Goal: Register for event/course

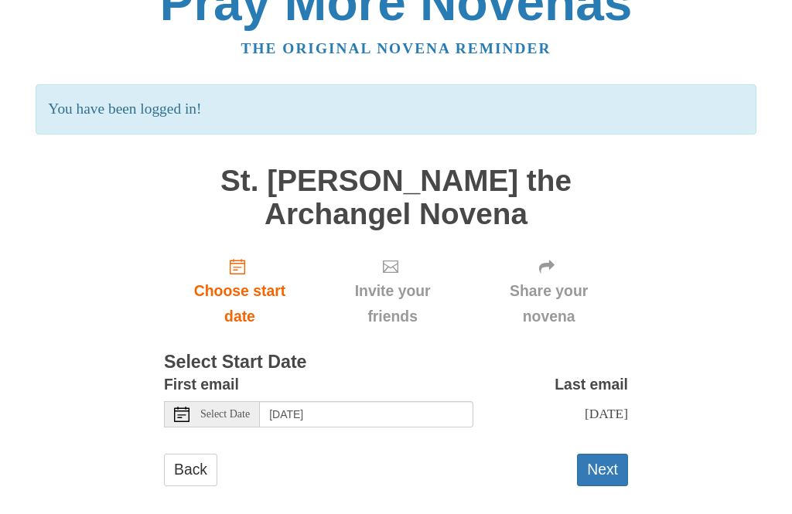
scroll to position [47, 0]
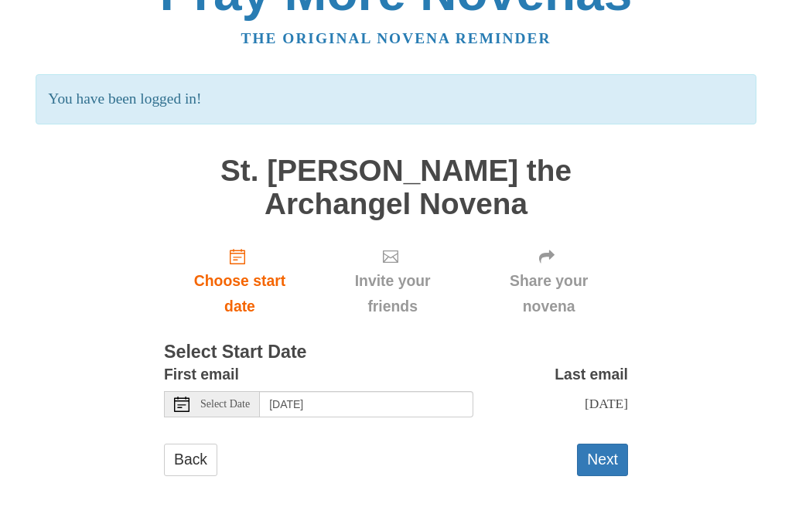
click at [610, 462] on button "Next" at bounding box center [602, 460] width 51 height 32
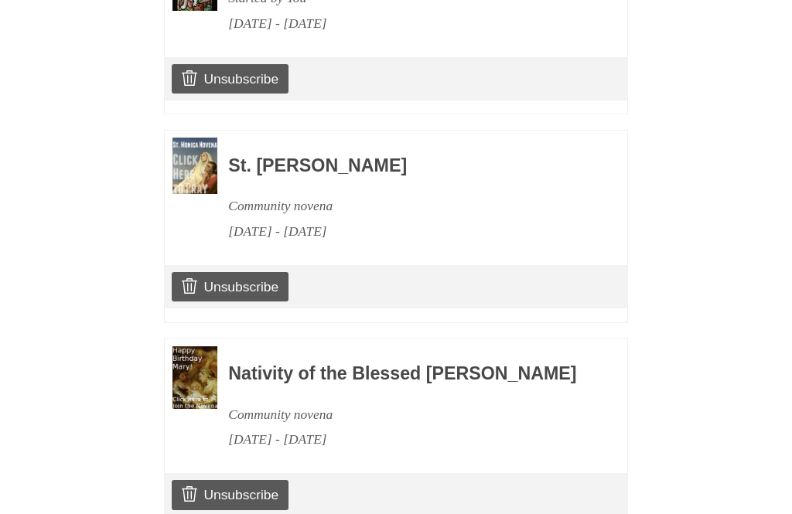
scroll to position [908, 0]
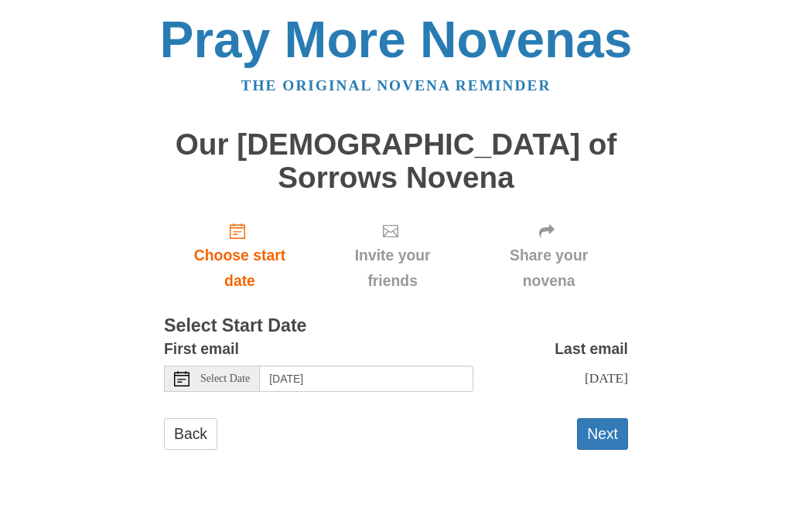
click at [244, 374] on span "Select Date" at bounding box center [224, 379] width 49 height 11
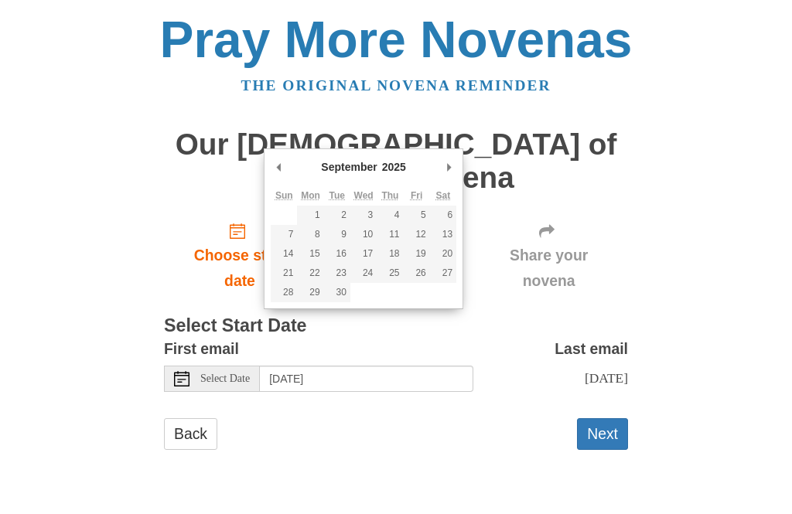
click at [247, 366] on div "Select Date" at bounding box center [212, 379] width 96 height 26
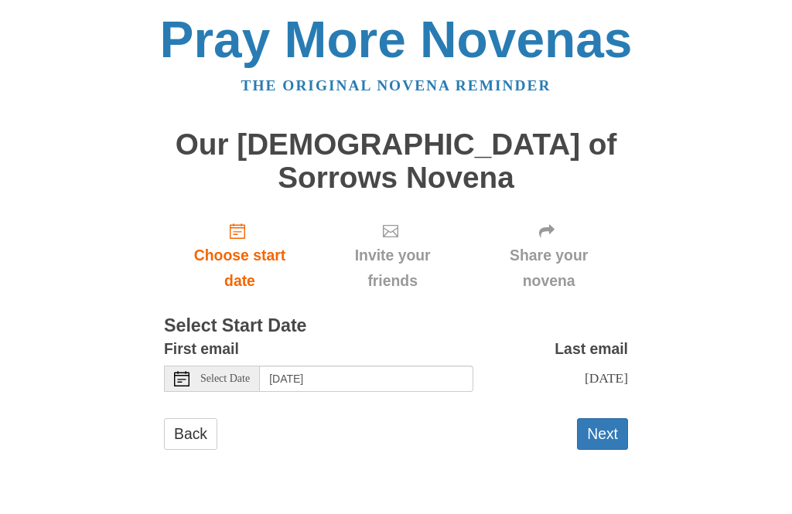
click at [251, 366] on div "Select Date" at bounding box center [212, 379] width 96 height 26
click at [249, 374] on span "Select Date" at bounding box center [224, 379] width 49 height 11
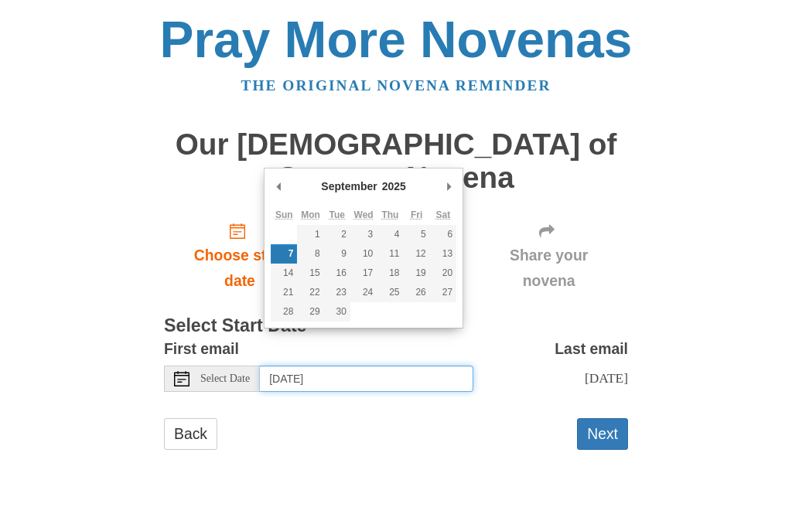
type input "[DATE]"
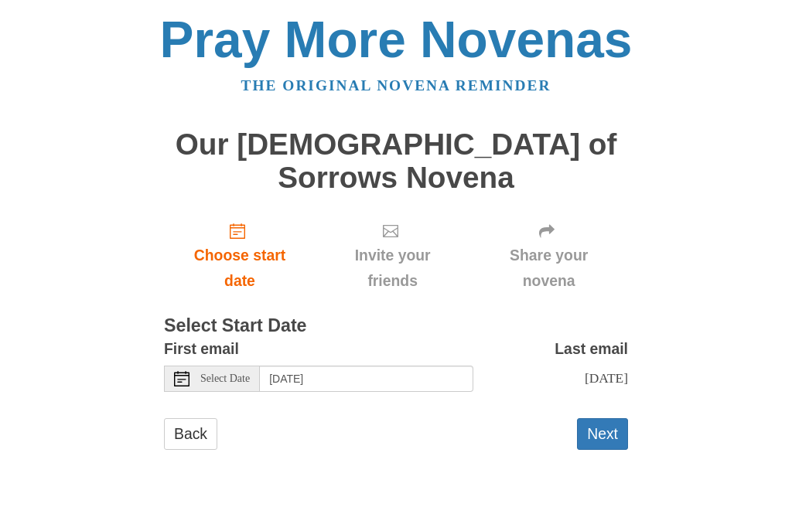
click at [599, 418] on button "Next" at bounding box center [602, 434] width 51 height 32
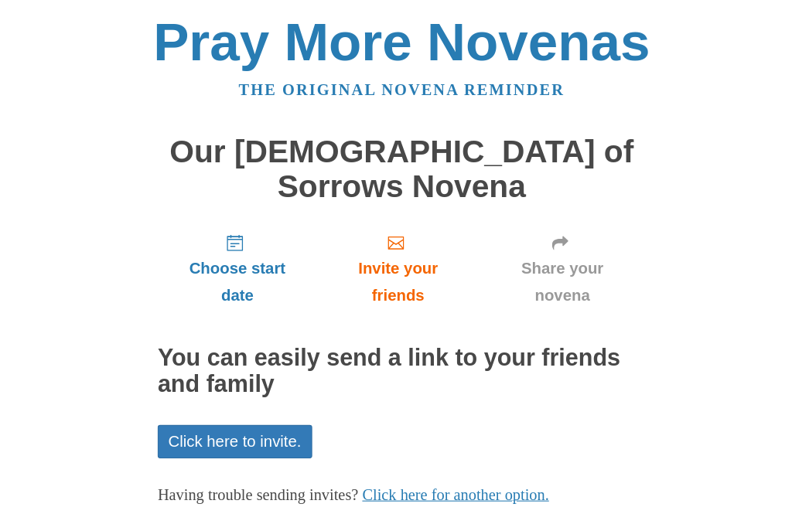
click at [71, 145] on div "Pray More Novenas The original novena reminder Our [DEMOGRAPHIC_DATA] of Sorrow…" at bounding box center [396, 292] width 750 height 584
